Goal: Share content

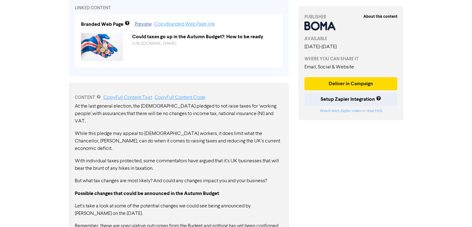
scroll to position [184, 0]
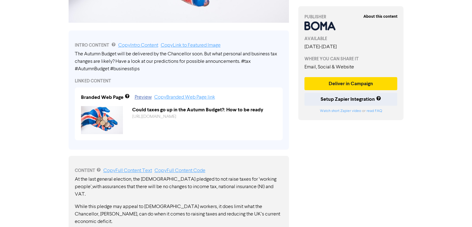
drag, startPoint x: 75, startPoint y: 52, endPoint x: 167, endPoint y: 59, distance: 93.1
click at [167, 59] on div "The Autumn Budget will be delivered by the Chancellor soon. But what personal a…" at bounding box center [179, 61] width 208 height 22
click at [242, 63] on div "The Autumn Budget will be delivered by the Chancellor soon. But what personal a…" at bounding box center [179, 61] width 208 height 22
click at [239, 61] on div "The Autumn Budget will be delivered by the Chancellor soon. But what personal a…" at bounding box center [179, 61] width 208 height 22
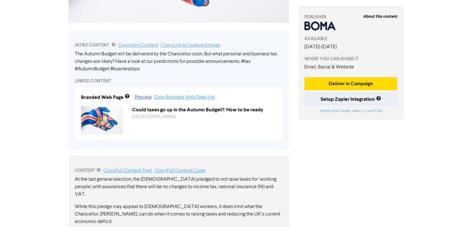
click at [239, 61] on div "The Autumn Budget will be delivered by the Chancellor soon. But what personal a…" at bounding box center [179, 61] width 208 height 22
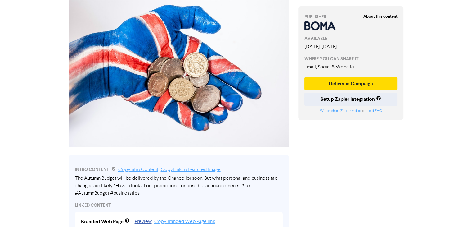
scroll to position [0, 0]
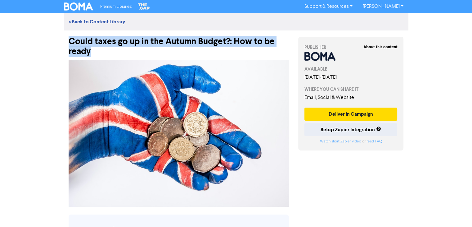
drag, startPoint x: 96, startPoint y: 51, endPoint x: 70, endPoint y: 40, distance: 28.3
click at [70, 40] on div "Could taxes go up in the Autumn Budget?: How to be ready" at bounding box center [179, 43] width 220 height 26
copy div "Could taxes go up in the Autumn Budget?: How to be ready"
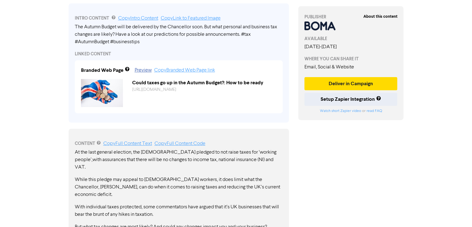
scroll to position [248, 0]
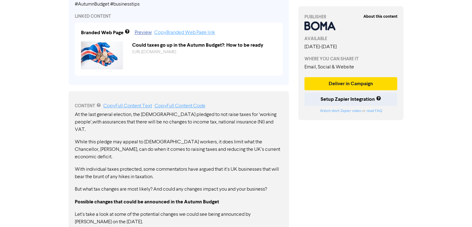
drag, startPoint x: 74, startPoint y: 115, endPoint x: 95, endPoint y: 123, distance: 22.8
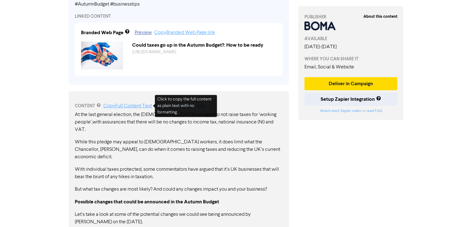
click at [129, 106] on link "Copy Full Content Text" at bounding box center [127, 105] width 49 height 5
